Goal: Information Seeking & Learning: Check status

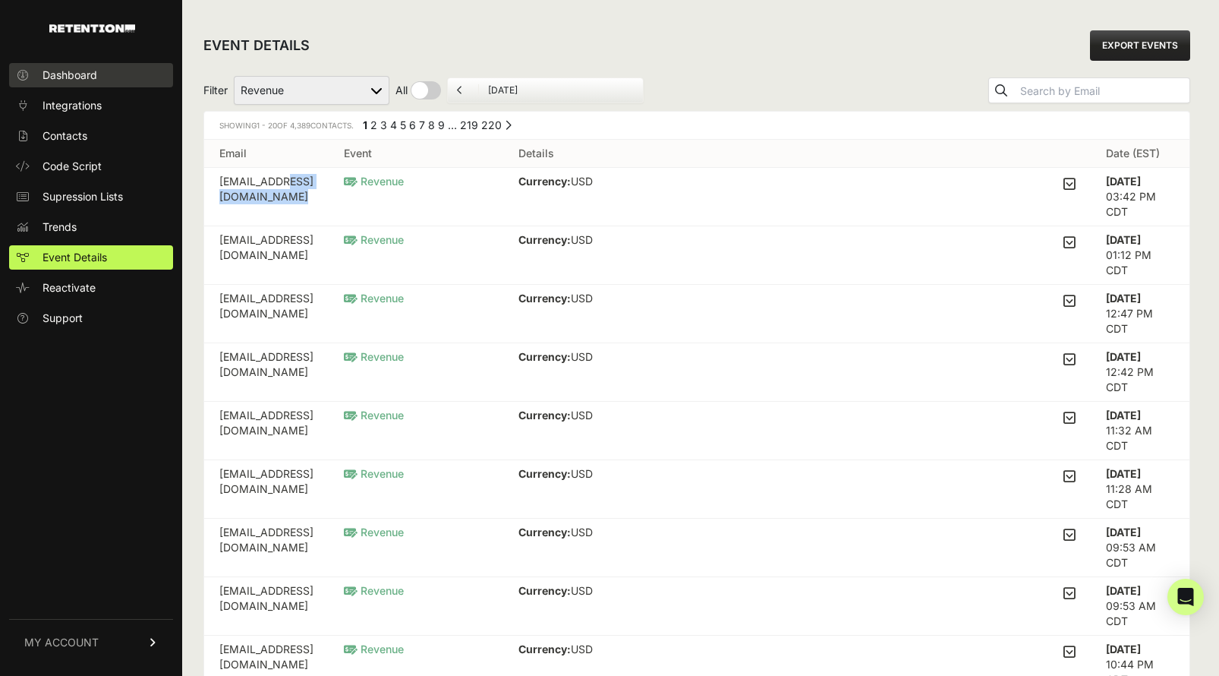
click at [50, 84] on link "Dashboard" at bounding box center [91, 75] width 164 height 24
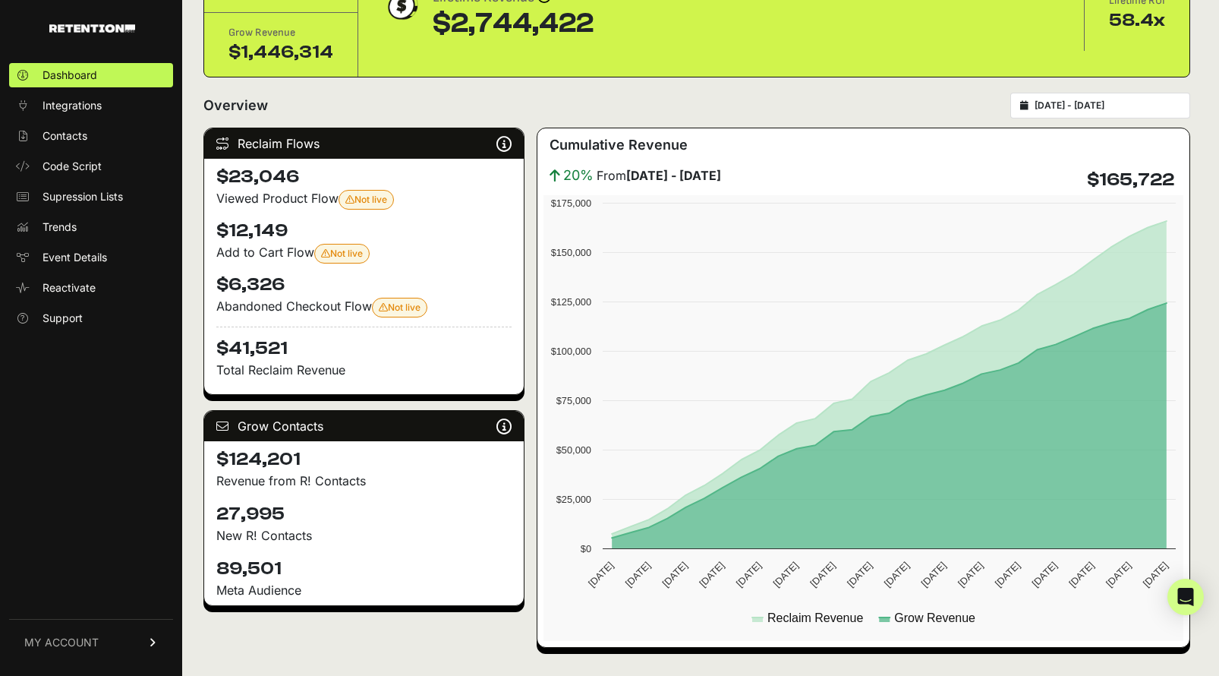
scroll to position [116, 0]
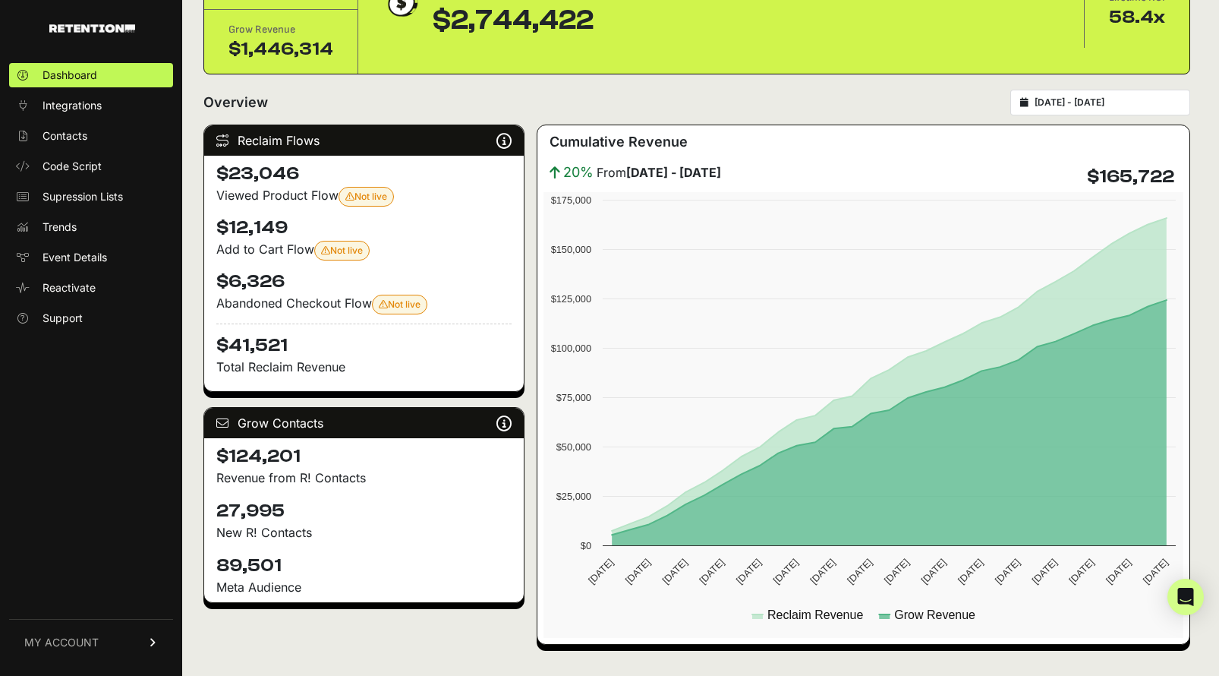
click at [257, 348] on h4 "$41,521" at bounding box center [363, 340] width 295 height 34
click at [315, 478] on p "Revenue from R! Contacts" at bounding box center [363, 477] width 295 height 18
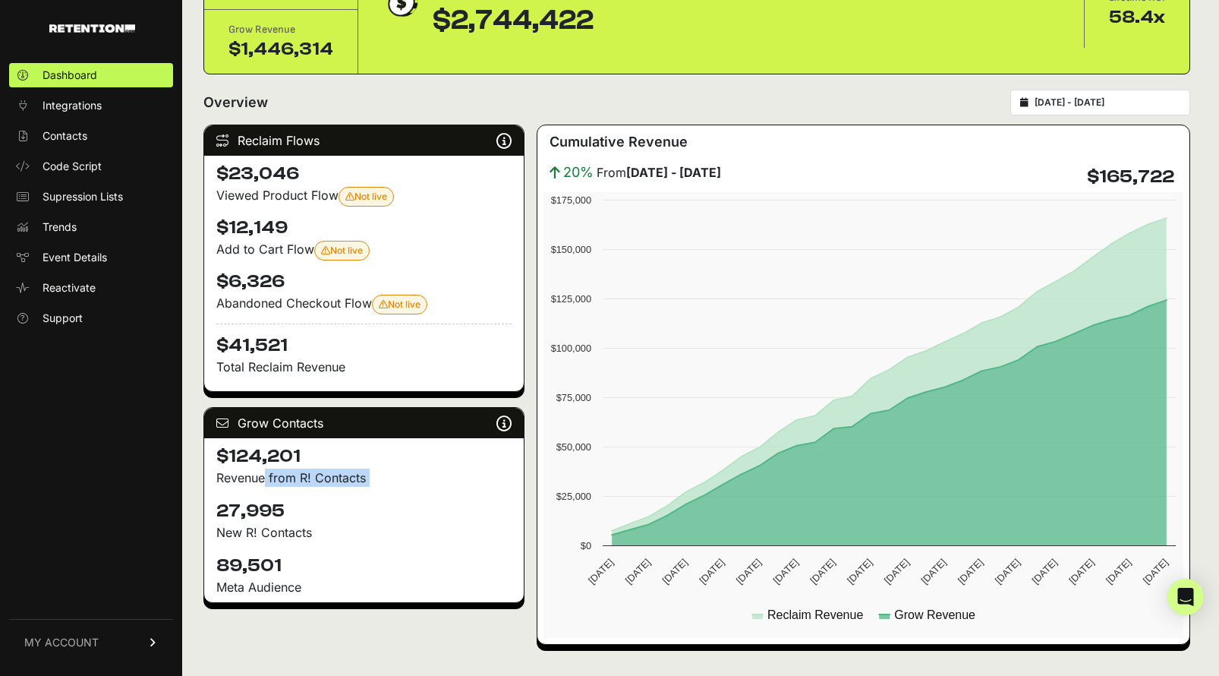
click at [315, 478] on p "Revenue from R! Contacts" at bounding box center [363, 477] width 295 height 18
click at [293, 535] on p "New R! Contacts" at bounding box center [363, 532] width 295 height 18
click at [364, 539] on p "New R! Contacts" at bounding box center [363, 532] width 295 height 18
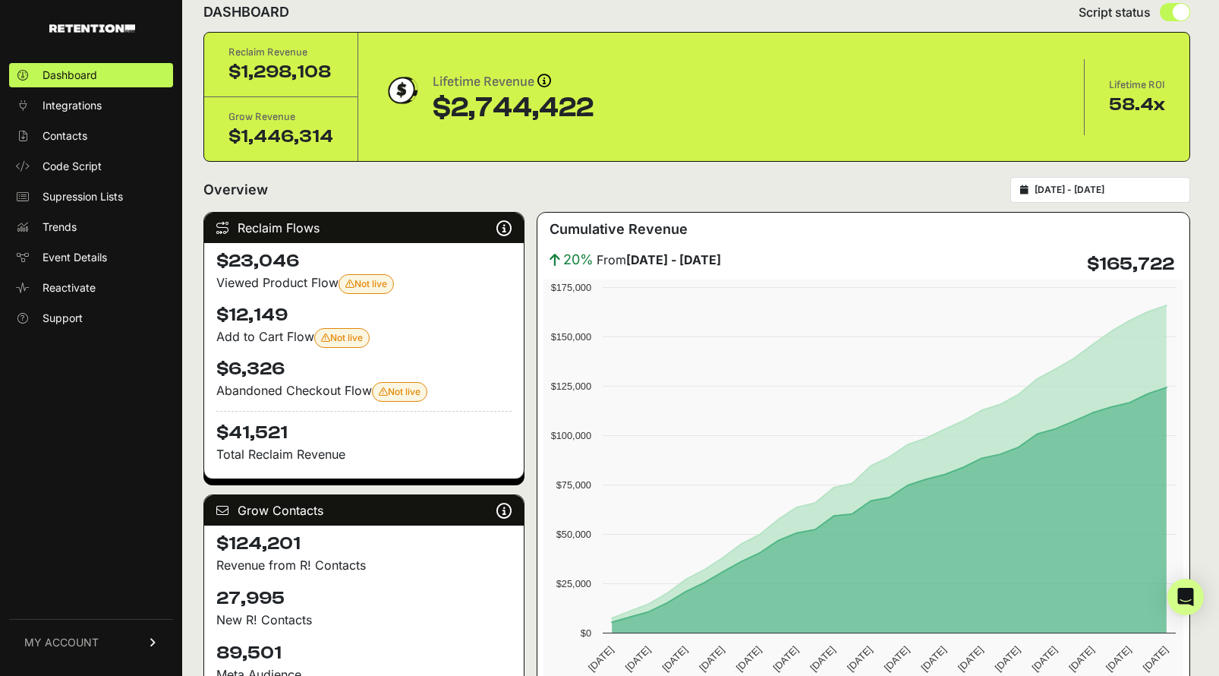
scroll to position [0, 0]
